Goal: Information Seeking & Learning: Learn about a topic

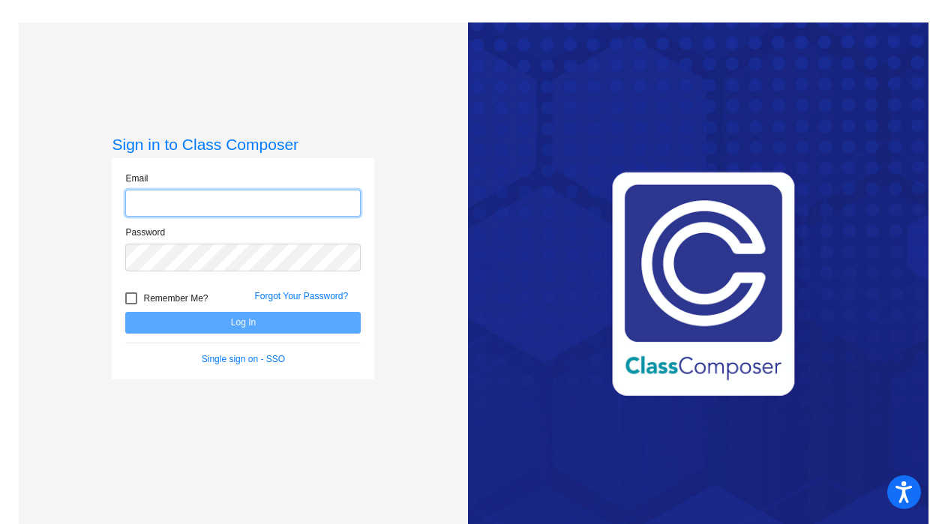
click at [161, 198] on input "email" at bounding box center [243, 204] width 236 height 28
type input "[EMAIL_ADDRESS][DOMAIN_NAME]"
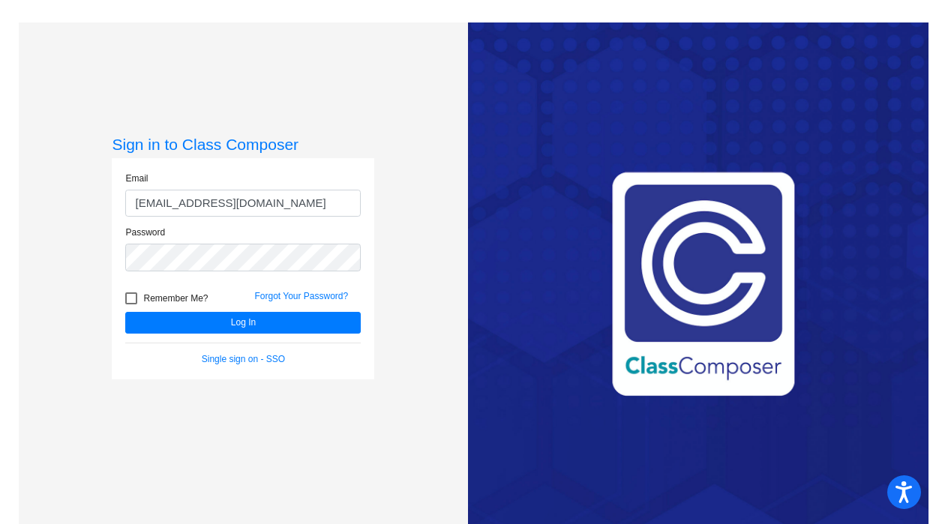
click at [209, 309] on div "Remember Me?" at bounding box center [178, 301] width 129 height 23
click at [210, 320] on button "Log In" at bounding box center [243, 323] width 236 height 22
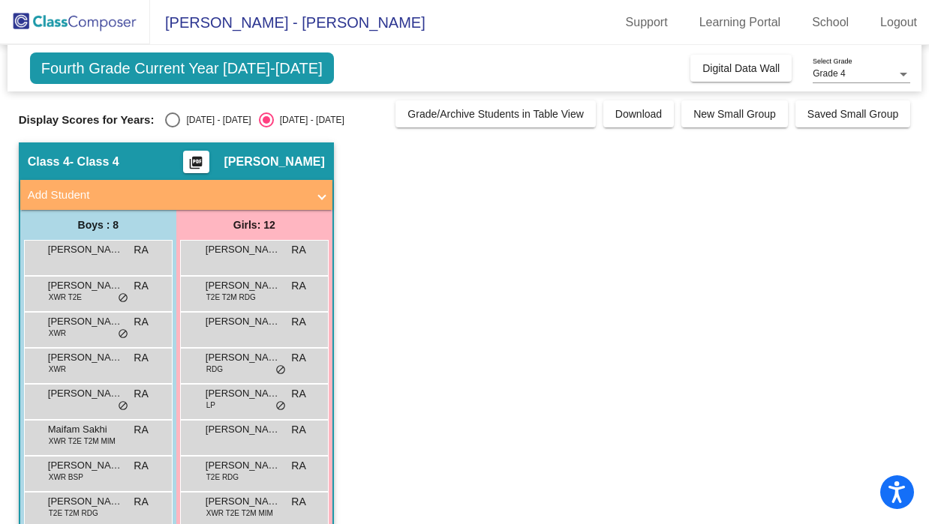
click at [175, 127] on div "Select an option" at bounding box center [172, 120] width 15 height 15
click at [173, 128] on input "[DATE] - [DATE]" at bounding box center [172, 128] width 1 height 1
radio input "true"
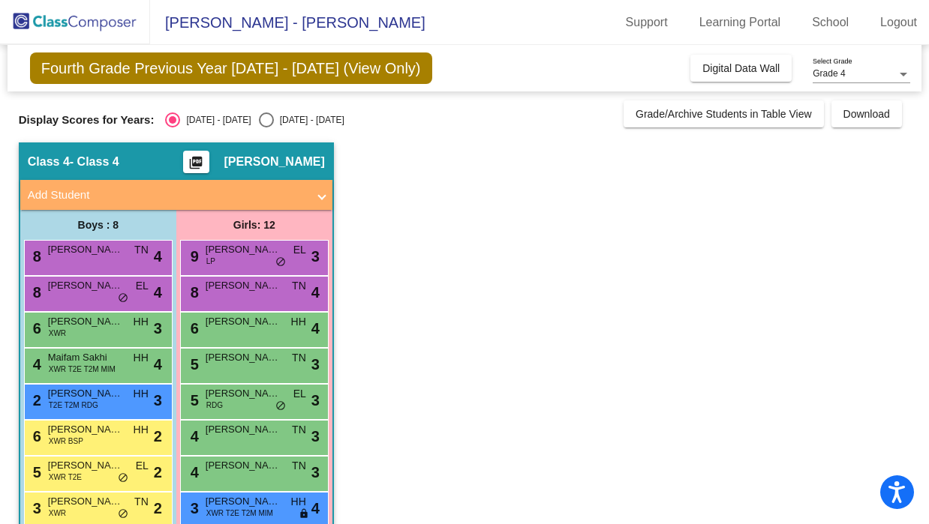
click at [248, 111] on div "Display Scores for Years: [DATE] - [DATE] [DATE] - [DATE] Grade/Archive Student…" at bounding box center [464, 114] width 891 height 27
click at [155, 251] on span "4" at bounding box center [158, 256] width 8 height 23
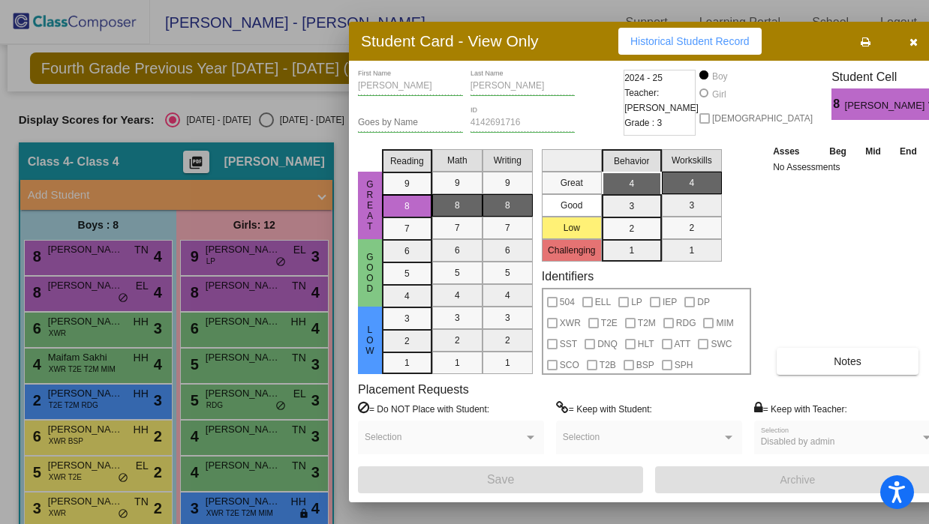
click at [371, 509] on div at bounding box center [464, 262] width 929 height 524
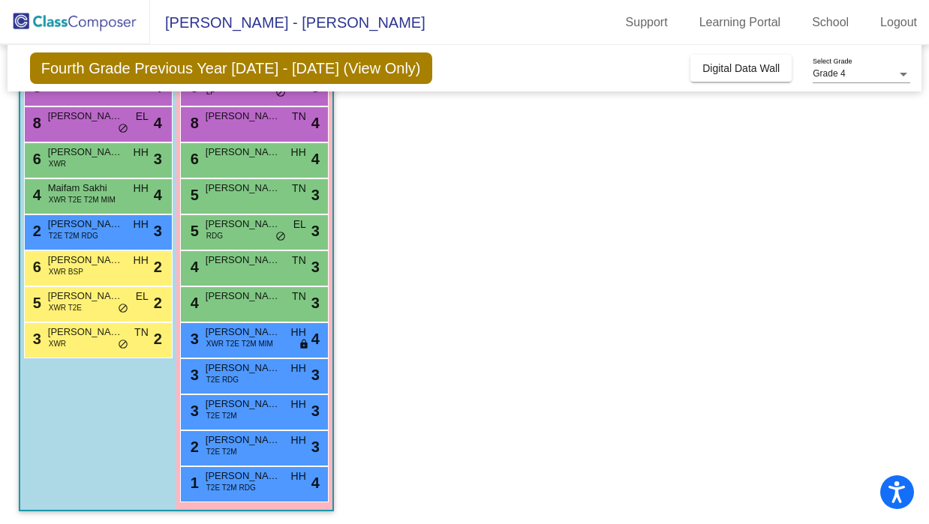
scroll to position [172, 0]
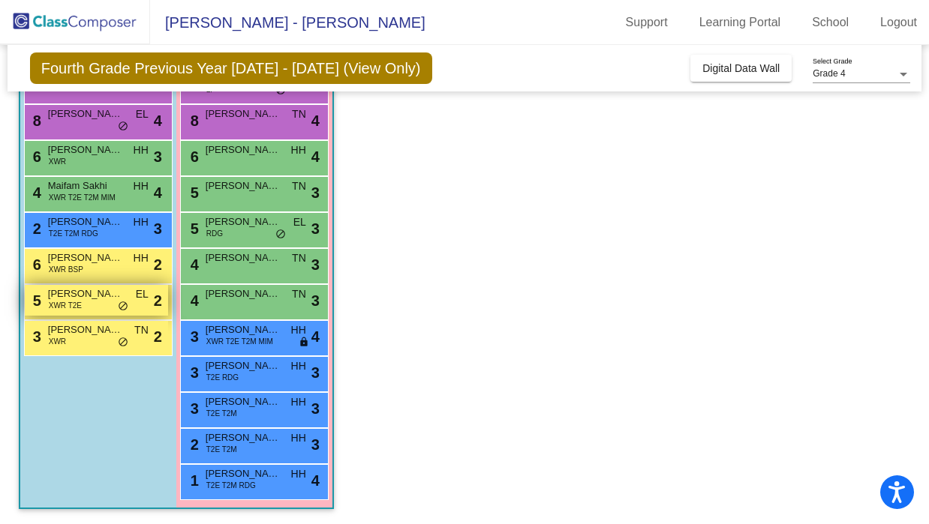
click at [105, 293] on span "[PERSON_NAME]" at bounding box center [85, 294] width 75 height 15
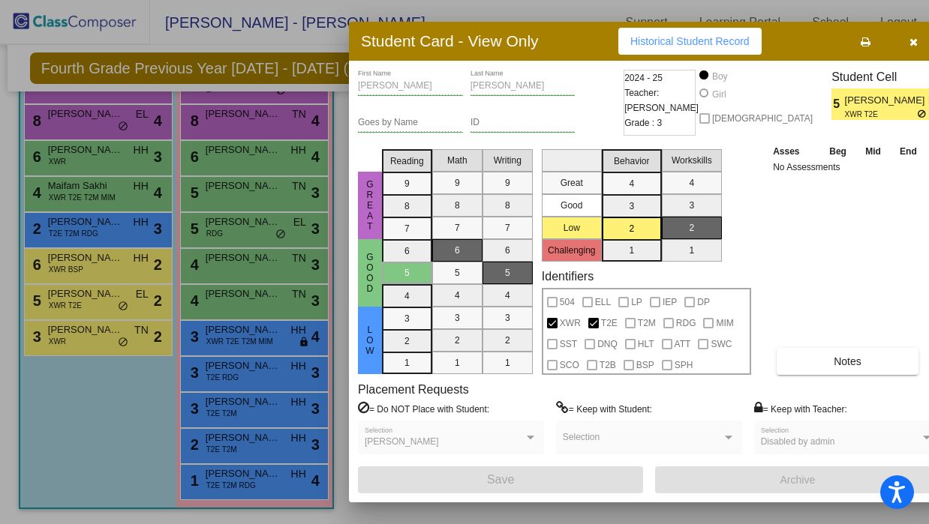
click at [909, 43] on icon "button" at bounding box center [913, 42] width 8 height 11
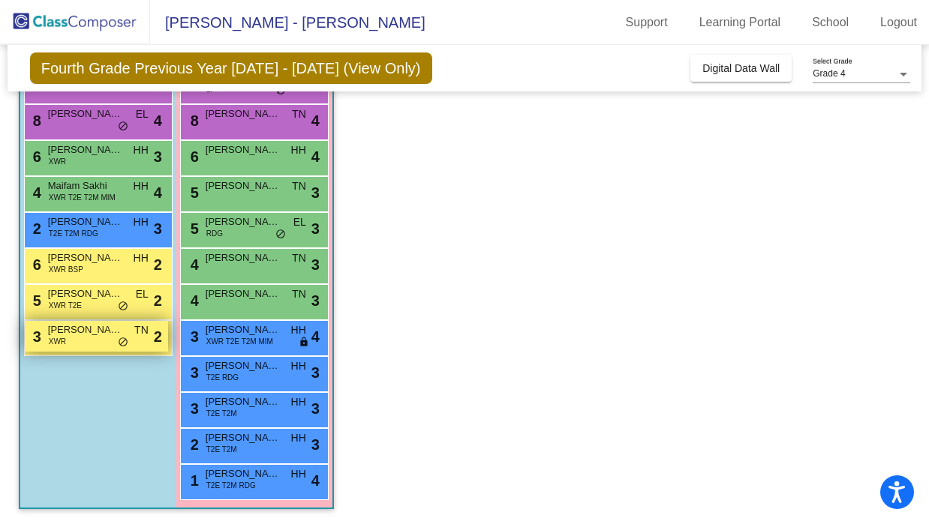
click at [79, 335] on span "[PERSON_NAME]" at bounding box center [85, 330] width 75 height 15
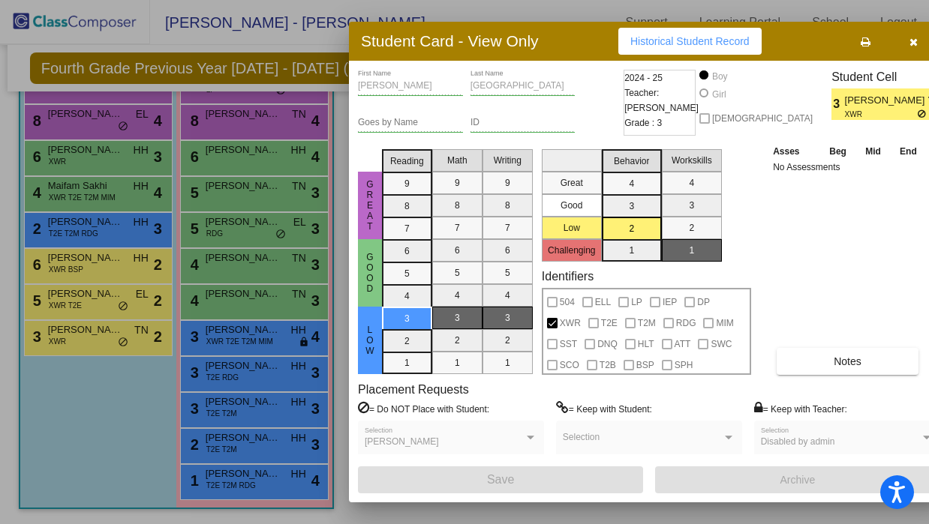
click at [909, 45] on icon "button" at bounding box center [913, 42] width 8 height 11
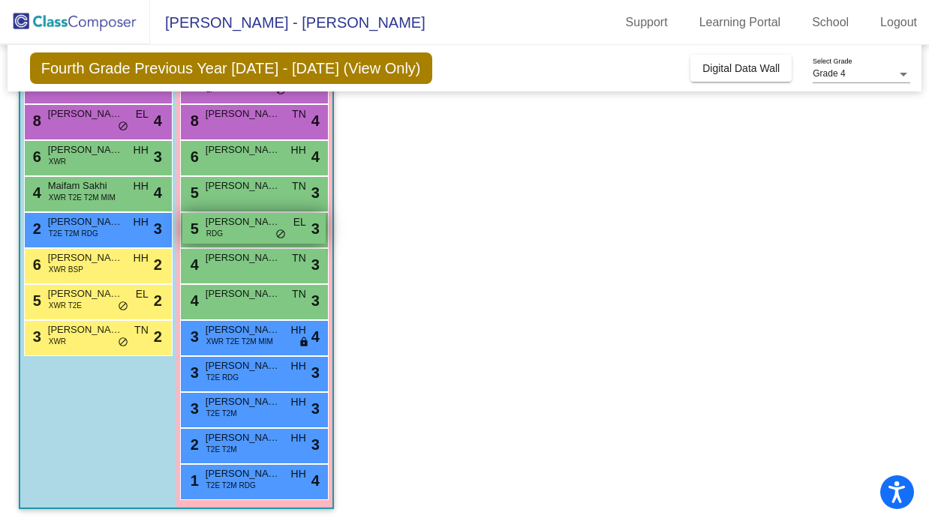
click at [275, 225] on span "[PERSON_NAME]" at bounding box center [243, 222] width 75 height 15
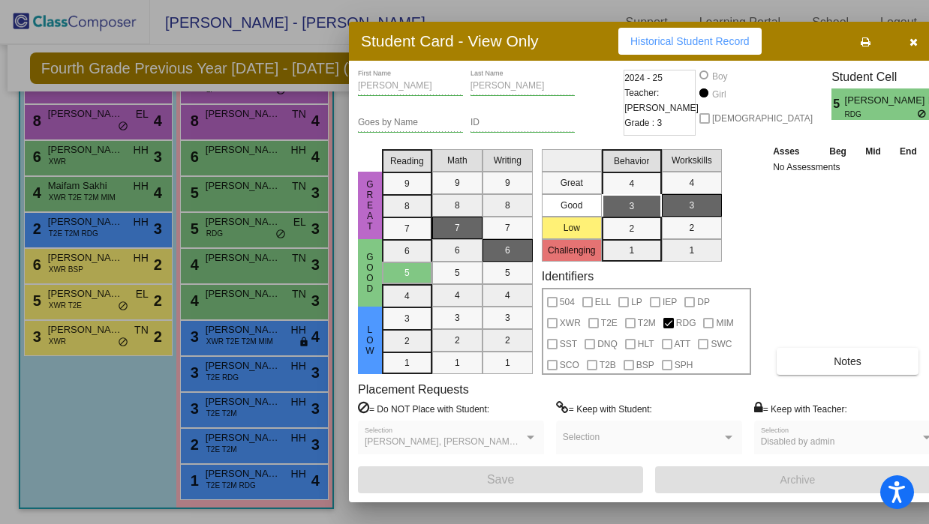
click at [900, 41] on button "button" at bounding box center [913, 41] width 48 height 27
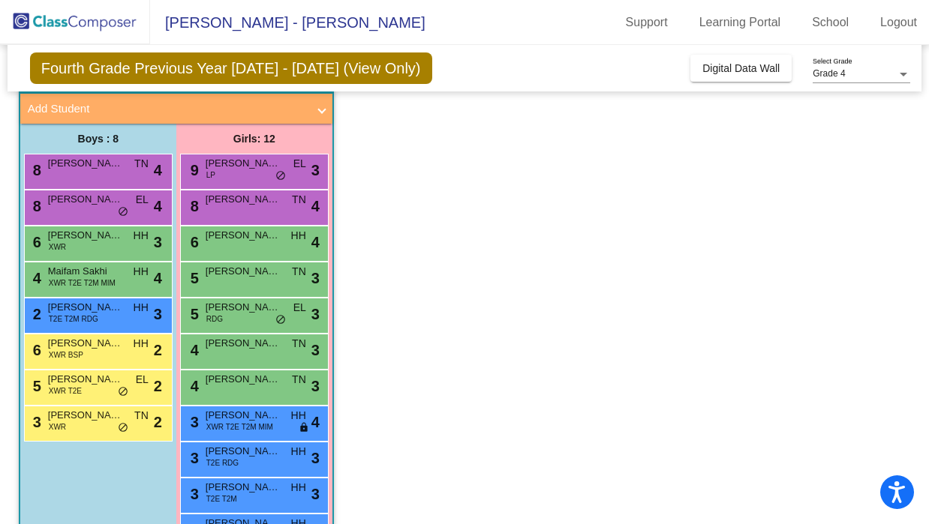
scroll to position [81, 0]
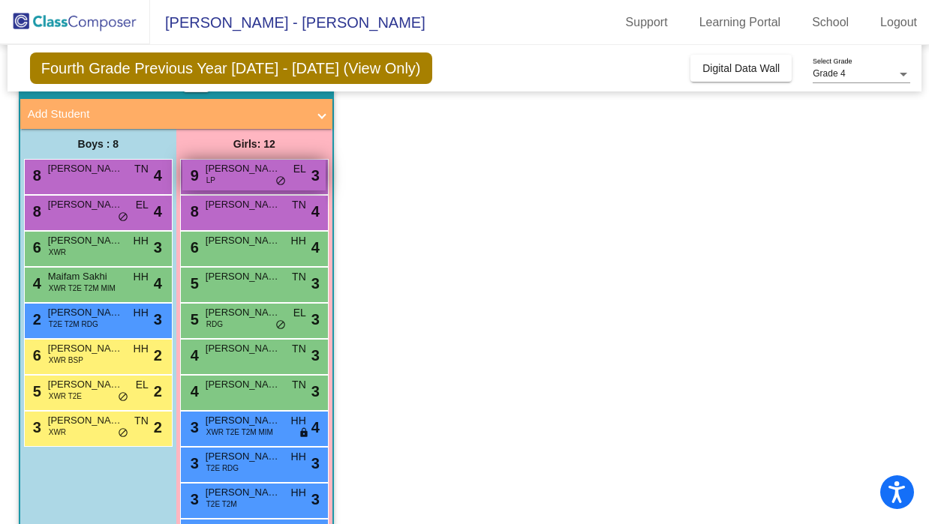
click at [285, 165] on div "9 [PERSON_NAME] La [PERSON_NAME] EL lock do_not_disturb_alt 3" at bounding box center [253, 175] width 143 height 31
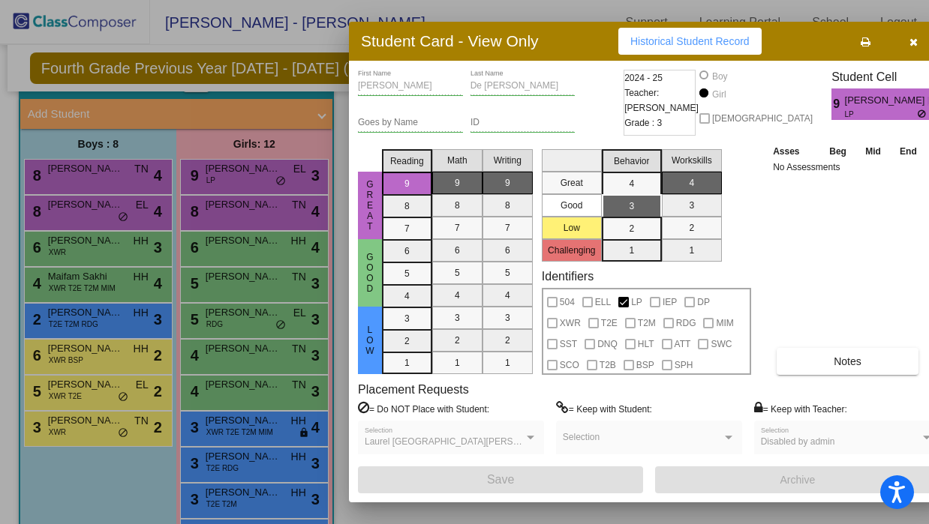
click at [909, 47] on icon "button" at bounding box center [913, 42] width 8 height 11
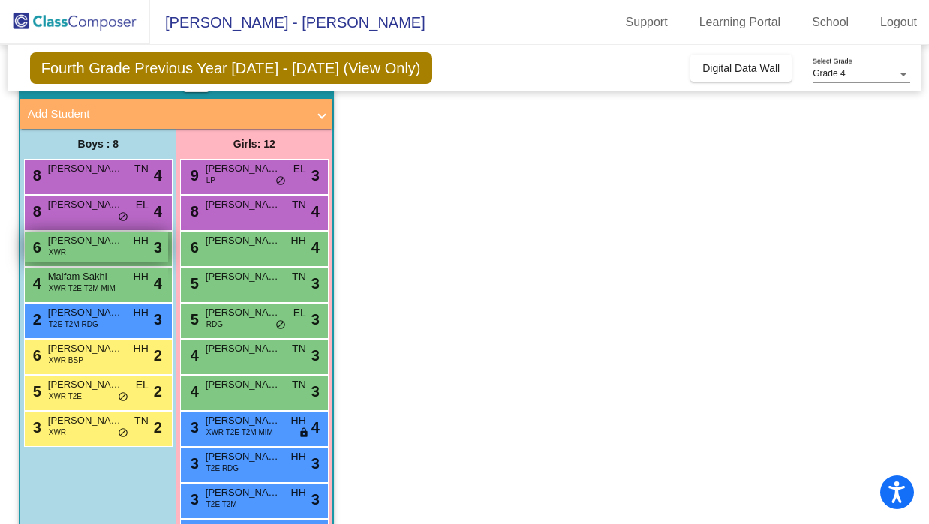
click at [68, 256] on div "6 [PERSON_NAME] XWR HH lock do_not_disturb_alt 3" at bounding box center [96, 247] width 143 height 31
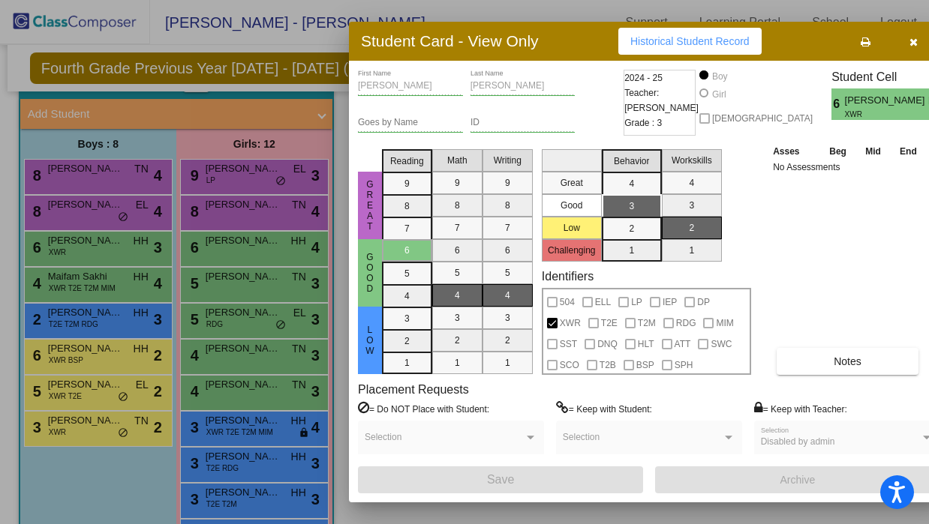
click at [909, 36] on span "button" at bounding box center [913, 41] width 8 height 12
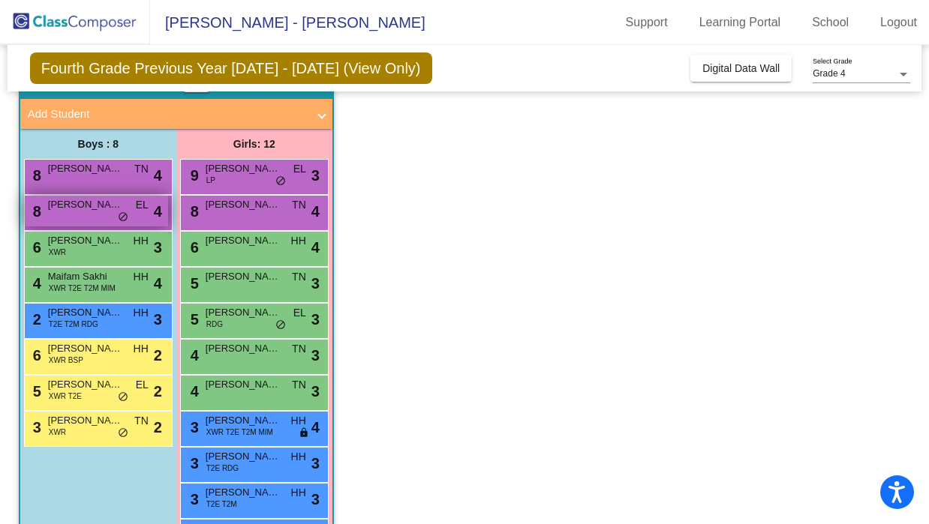
click at [86, 200] on span "[PERSON_NAME]" at bounding box center [85, 204] width 75 height 15
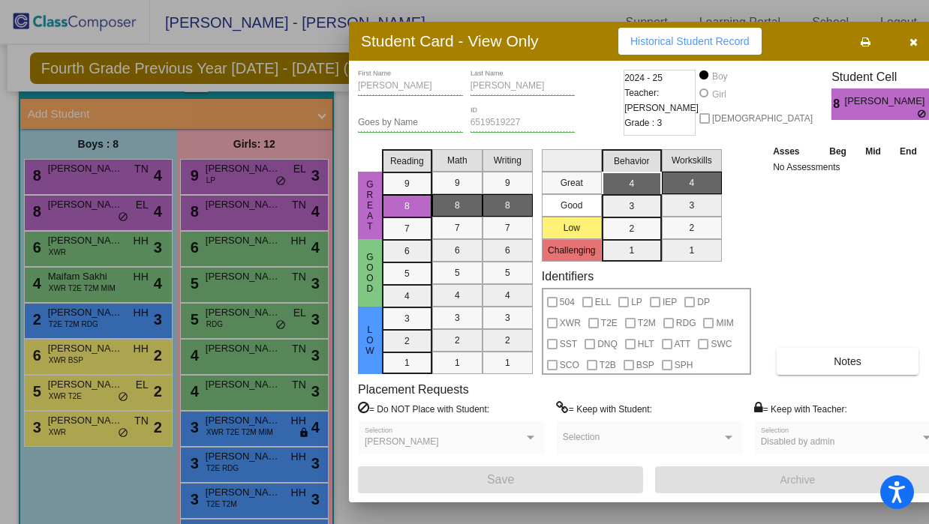
click at [897, 53] on button "button" at bounding box center [913, 41] width 48 height 27
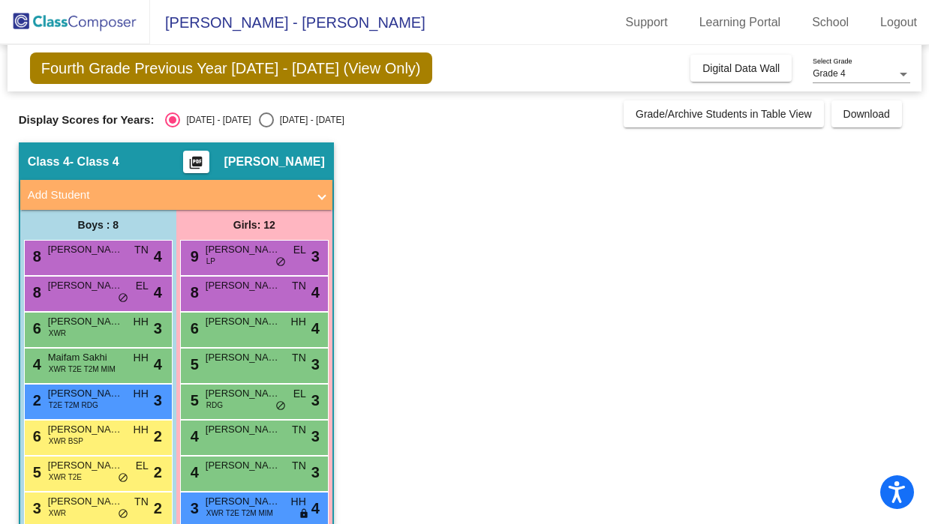
scroll to position [0, 0]
click at [721, 60] on button "Digital Data Wall" at bounding box center [740, 68] width 101 height 27
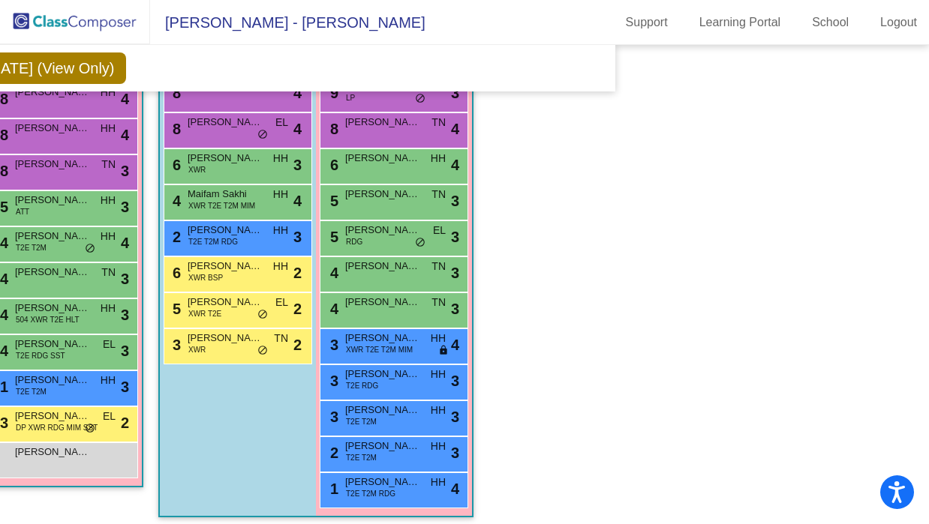
scroll to position [1055, 314]
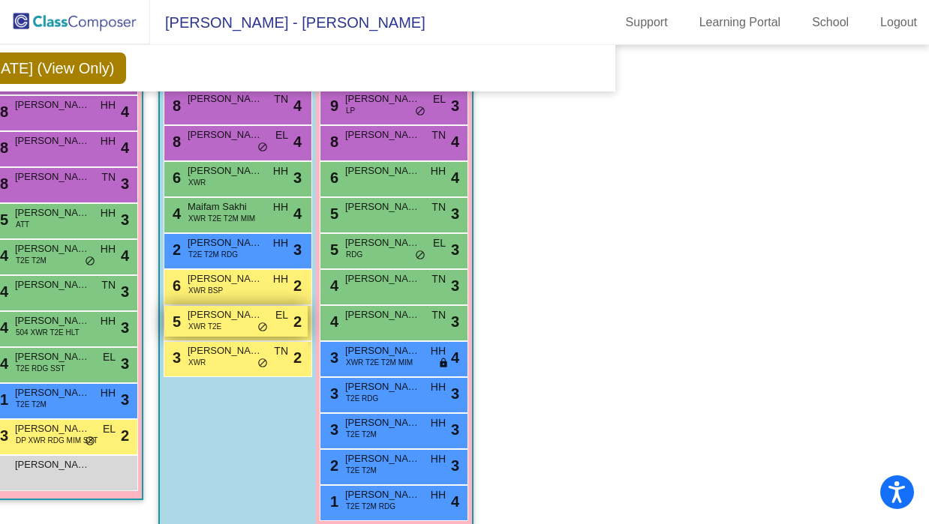
click at [233, 318] on span "[PERSON_NAME]" at bounding box center [225, 315] width 75 height 15
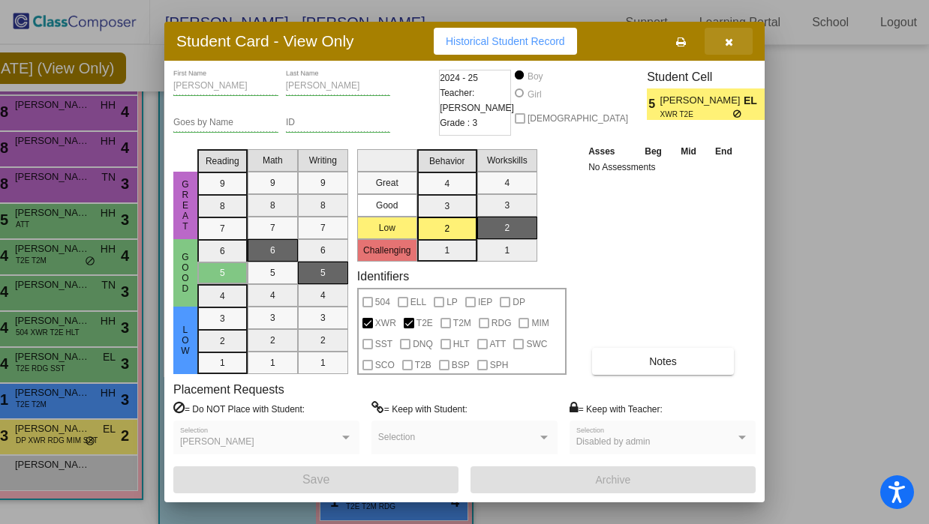
click at [728, 41] on icon "button" at bounding box center [729, 42] width 8 height 11
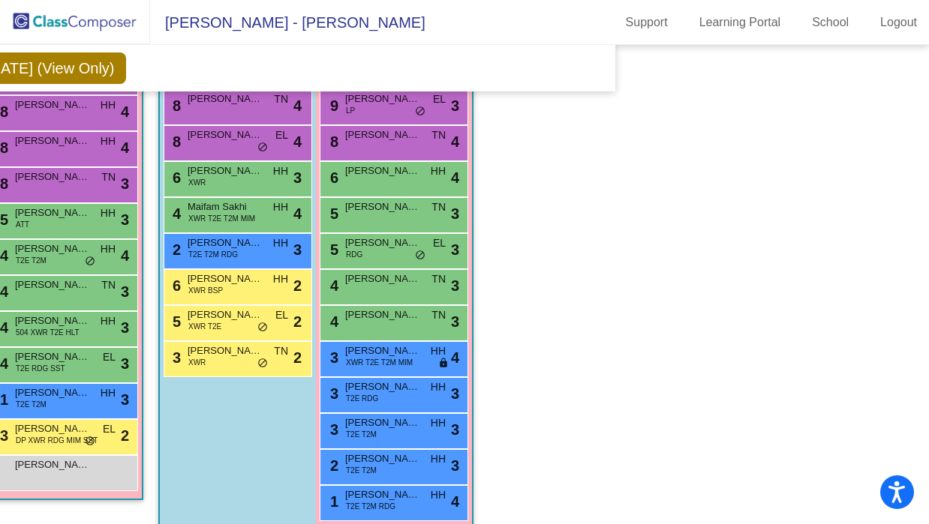
click at [220, 298] on div "6 [PERSON_NAME] XWR BSP HH lock do_not_disturb_alt 2" at bounding box center [238, 287] width 149 height 36
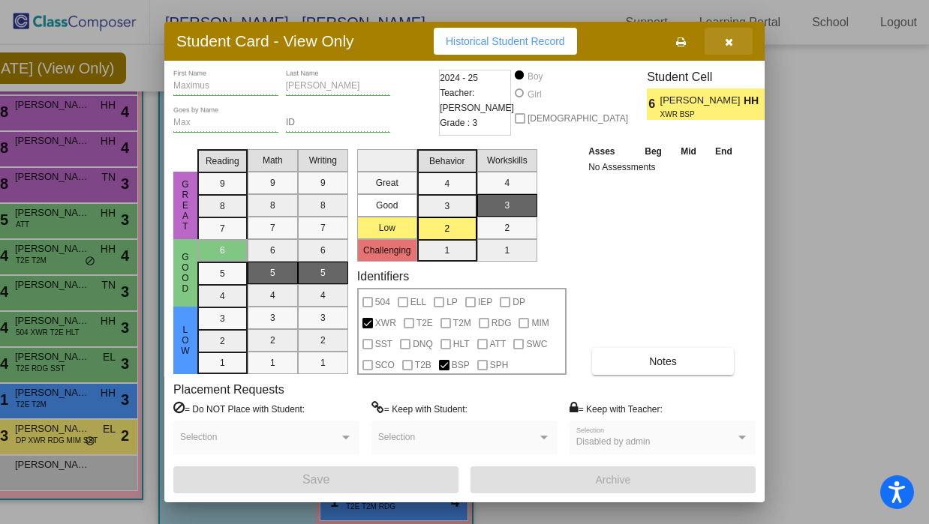
click at [732, 33] on button "button" at bounding box center [729, 41] width 48 height 27
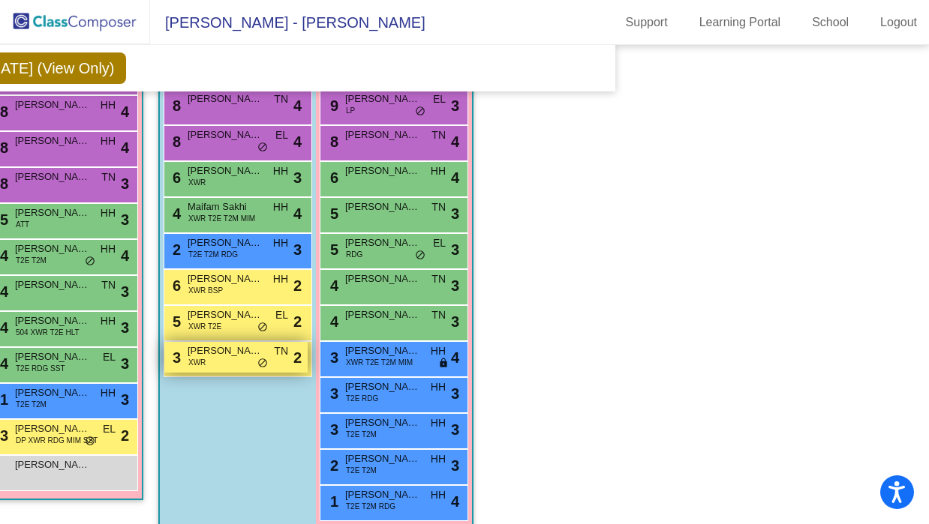
click at [207, 361] on div "3 [PERSON_NAME] XWR TN lock do_not_disturb_alt 2" at bounding box center [235, 357] width 143 height 31
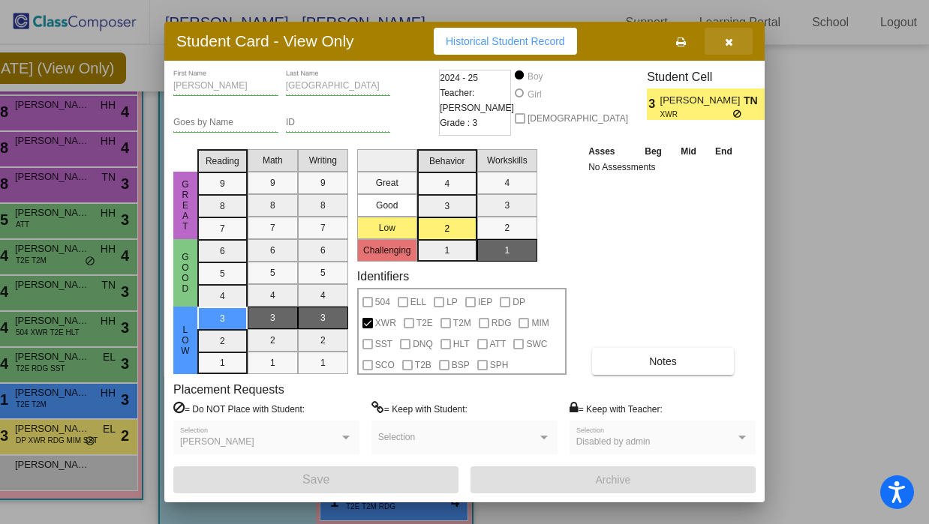
click at [729, 43] on icon "button" at bounding box center [729, 42] width 8 height 11
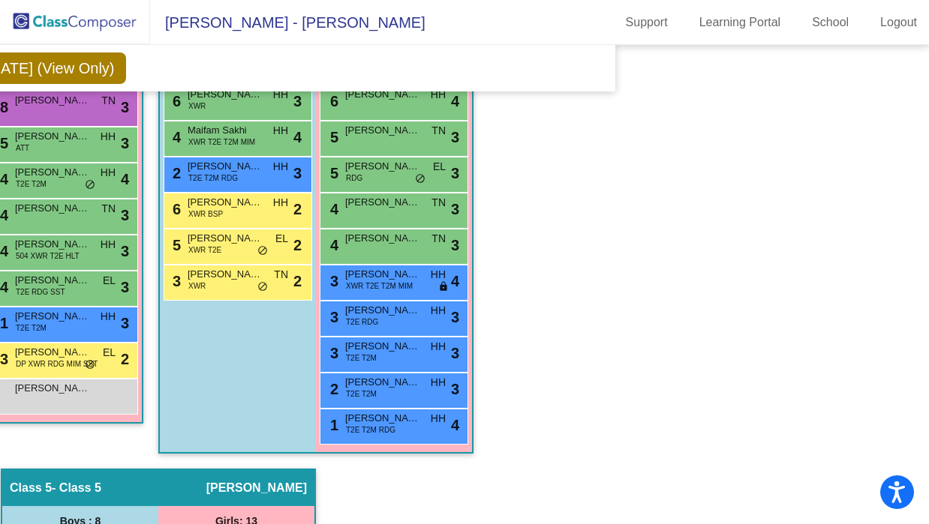
scroll to position [1133, 314]
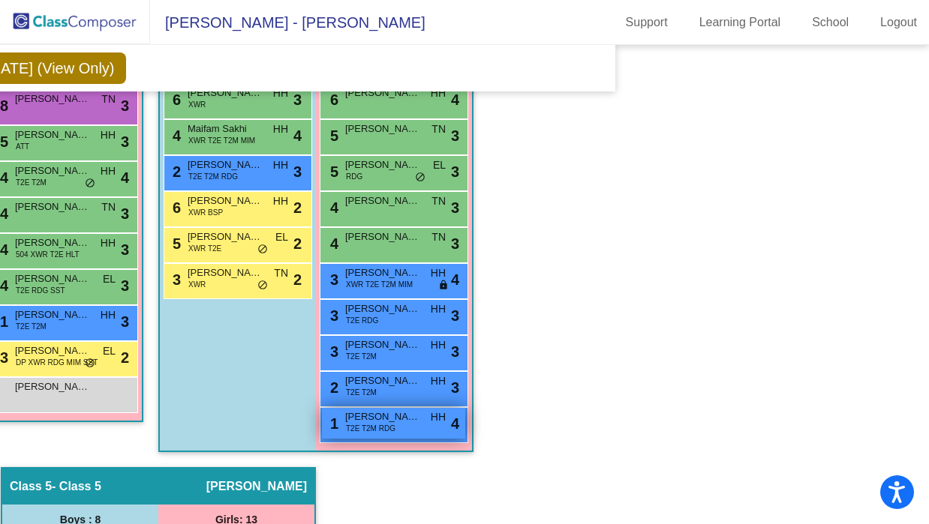
click at [389, 417] on span "[PERSON_NAME]" at bounding box center [382, 417] width 75 height 15
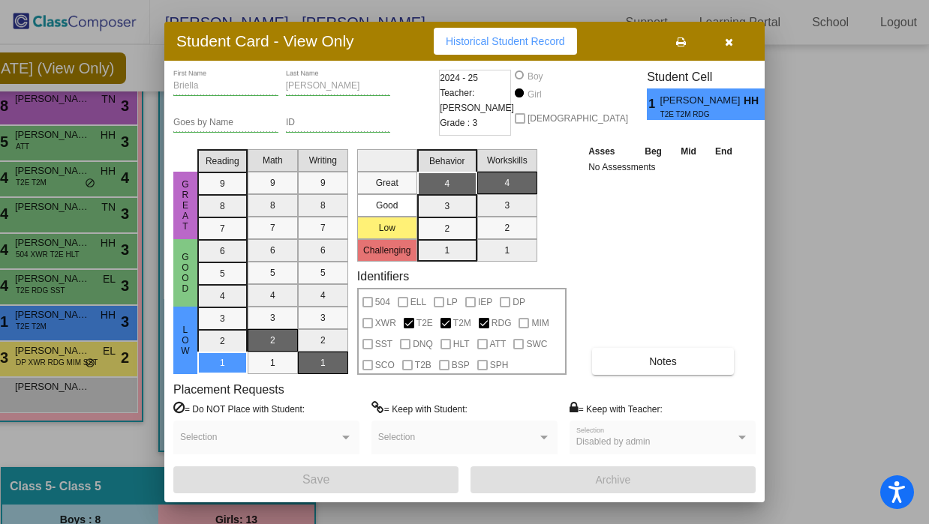
click at [728, 33] on button "button" at bounding box center [729, 41] width 48 height 27
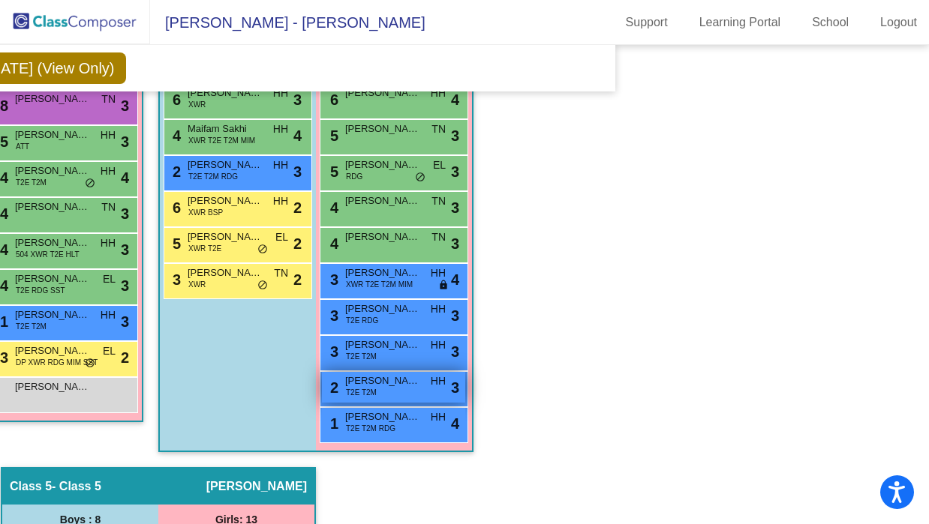
click at [352, 374] on span "[PERSON_NAME]" at bounding box center [382, 381] width 75 height 15
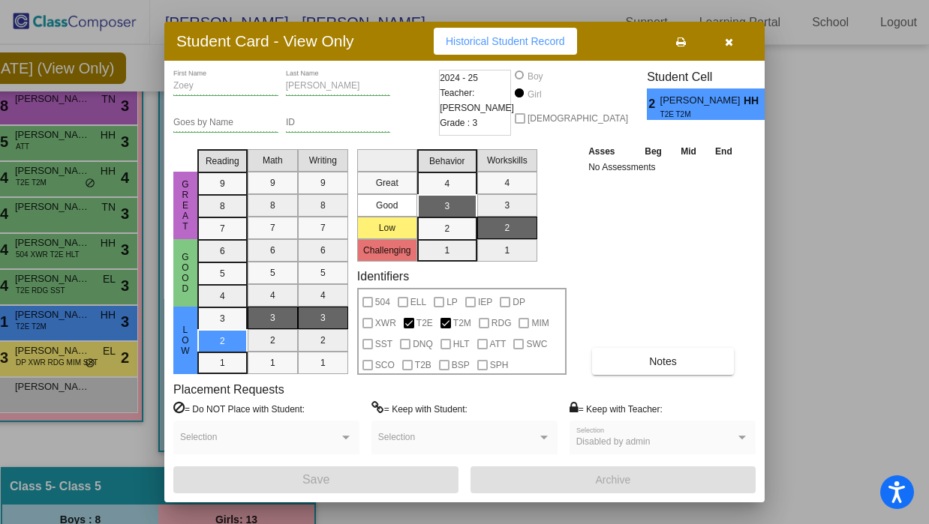
click at [728, 46] on icon "button" at bounding box center [729, 42] width 8 height 11
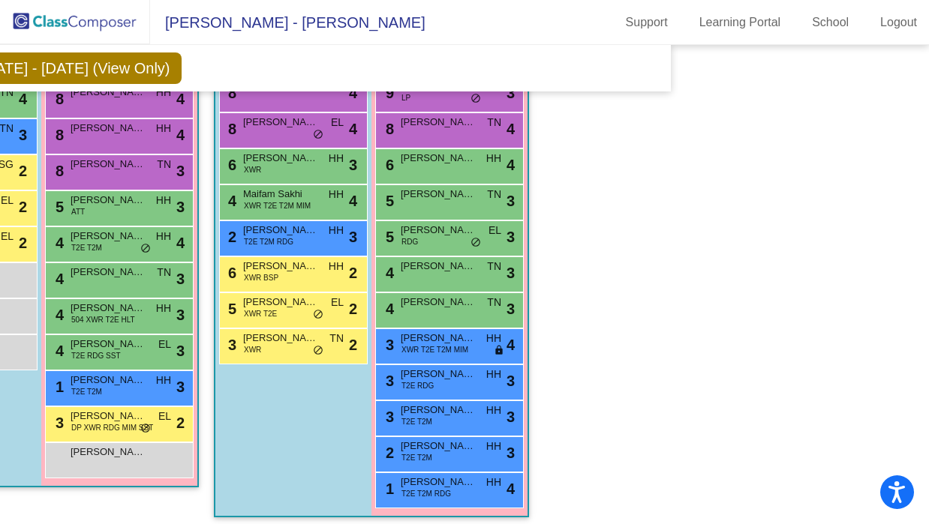
scroll to position [1066, 251]
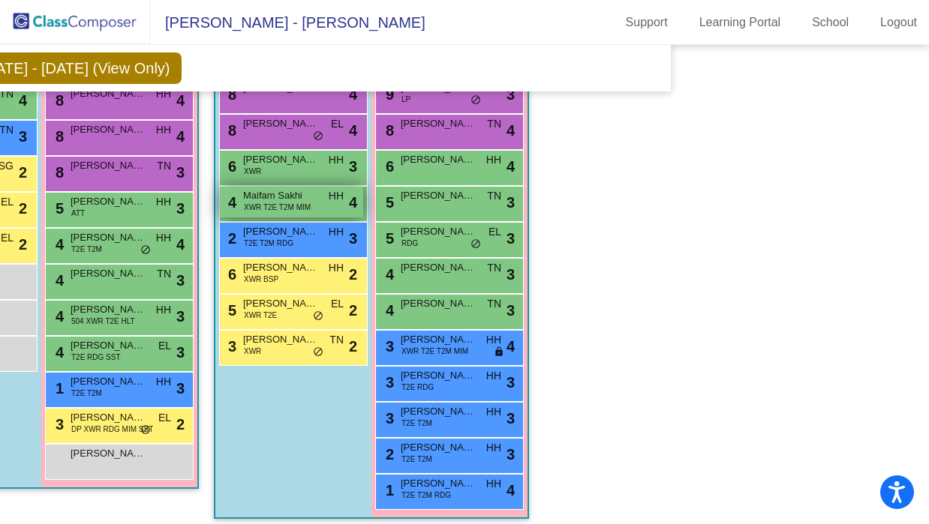
click at [280, 196] on span "Maifam Sakhi" at bounding box center [280, 195] width 75 height 15
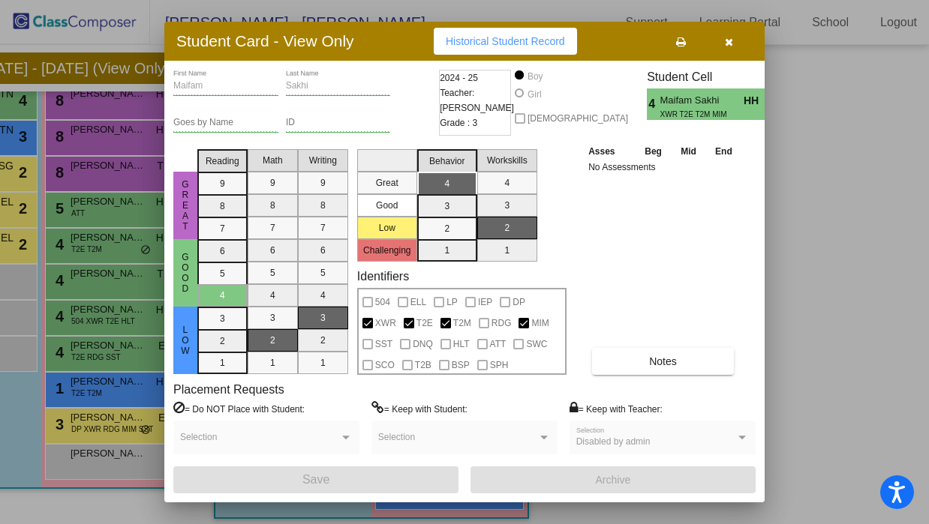
click at [725, 45] on icon "button" at bounding box center [729, 42] width 8 height 11
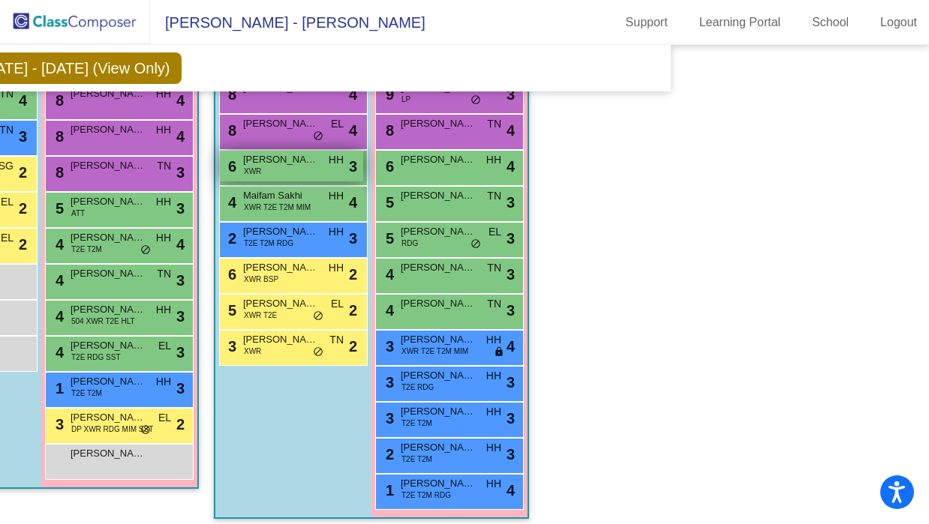
click at [326, 166] on div "6 [PERSON_NAME] XWR HH lock do_not_disturb_alt 3" at bounding box center [291, 166] width 143 height 31
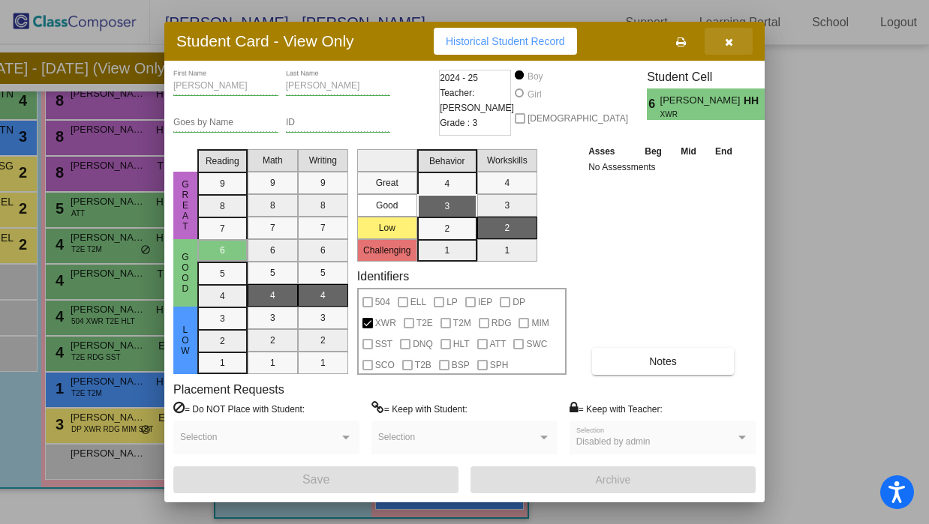
click at [726, 40] on icon "button" at bounding box center [729, 42] width 8 height 11
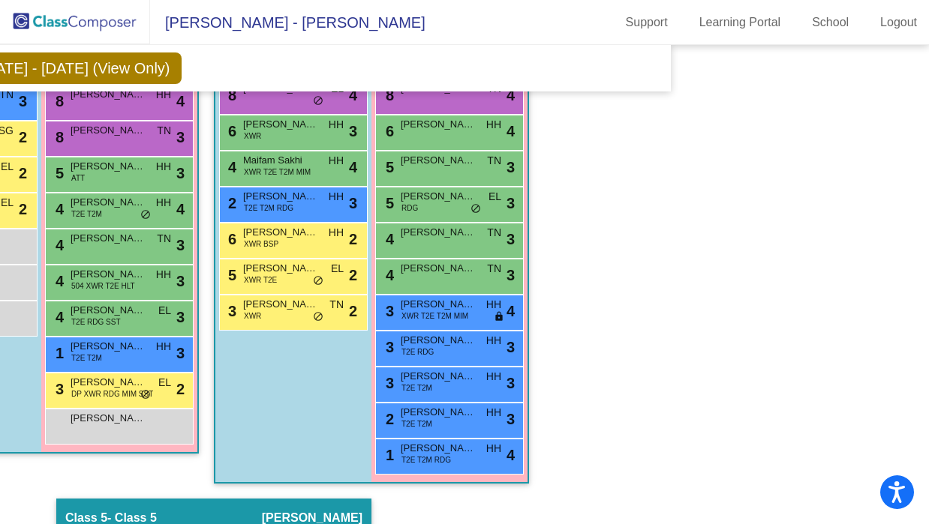
scroll to position [1104, 251]
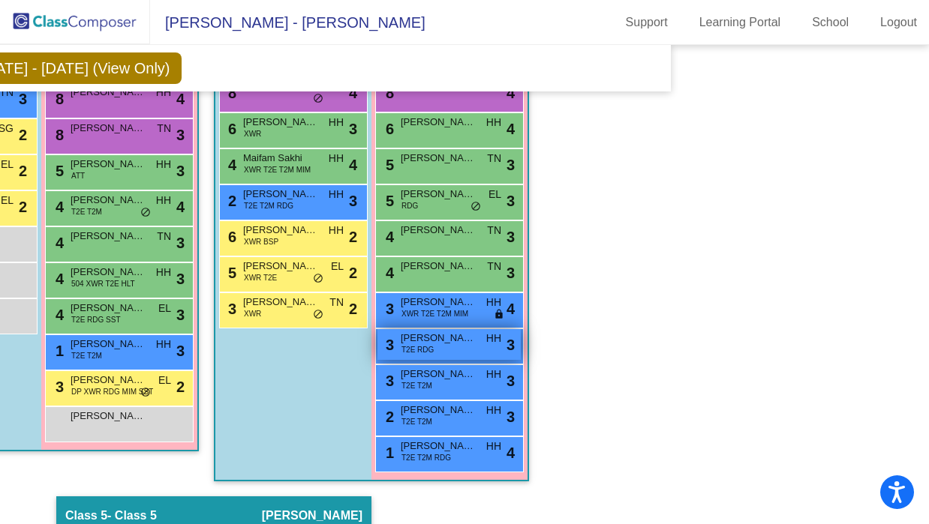
click at [418, 346] on span "T2E RDG" at bounding box center [417, 349] width 32 height 11
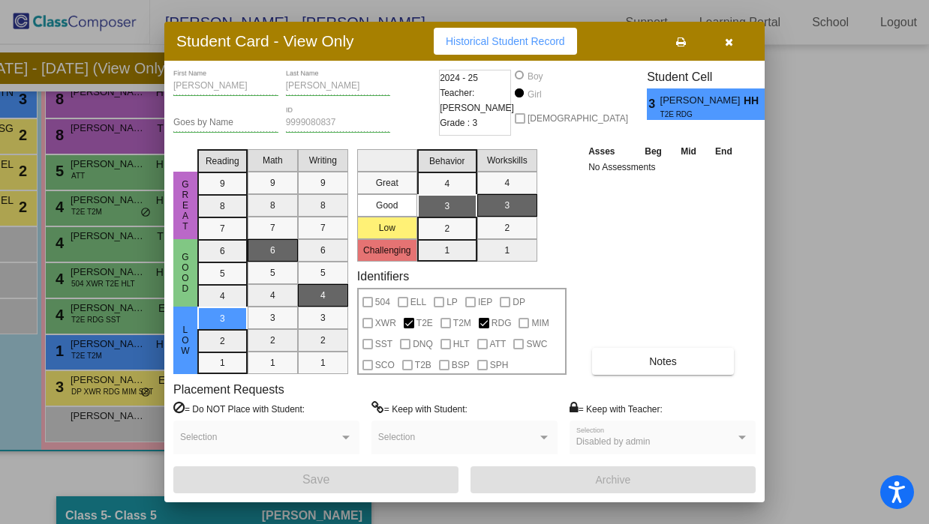
scroll to position [0, 0]
click at [732, 38] on icon "button" at bounding box center [729, 42] width 8 height 11
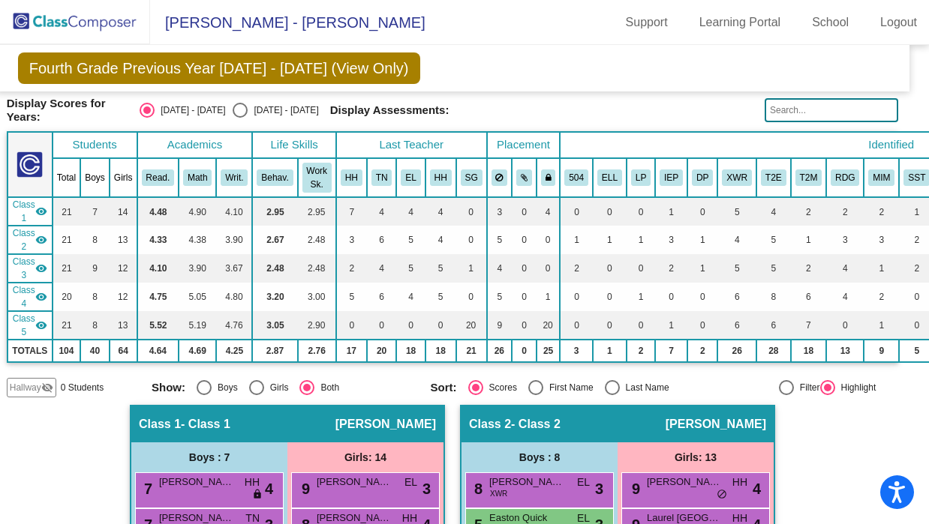
scroll to position [46, 0]
